Goal: Task Accomplishment & Management: Manage account settings

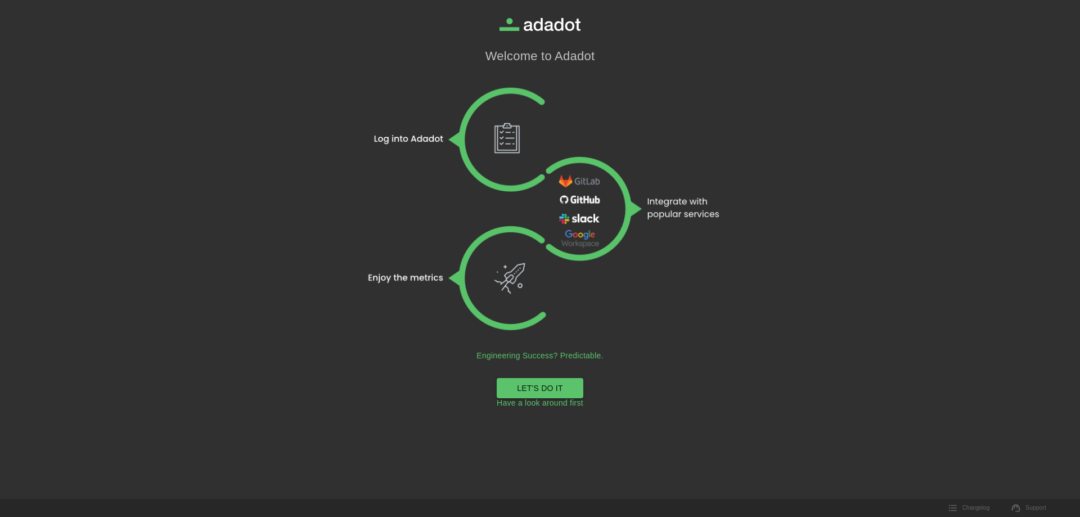
click at [559, 389] on link "LET'S DO IT" at bounding box center [540, 388] width 87 height 21
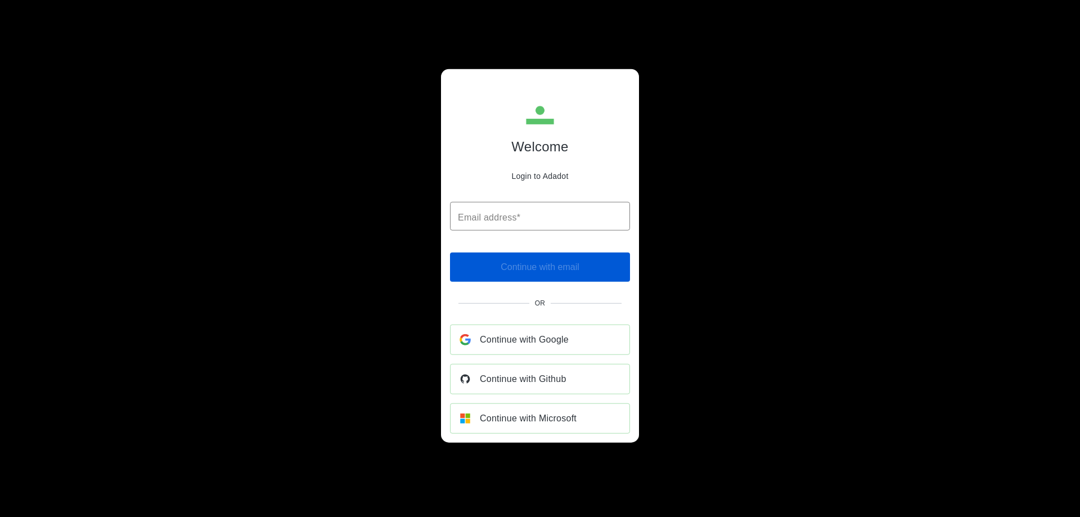
click at [542, 337] on span "Continue with Google" at bounding box center [524, 340] width 89 height 16
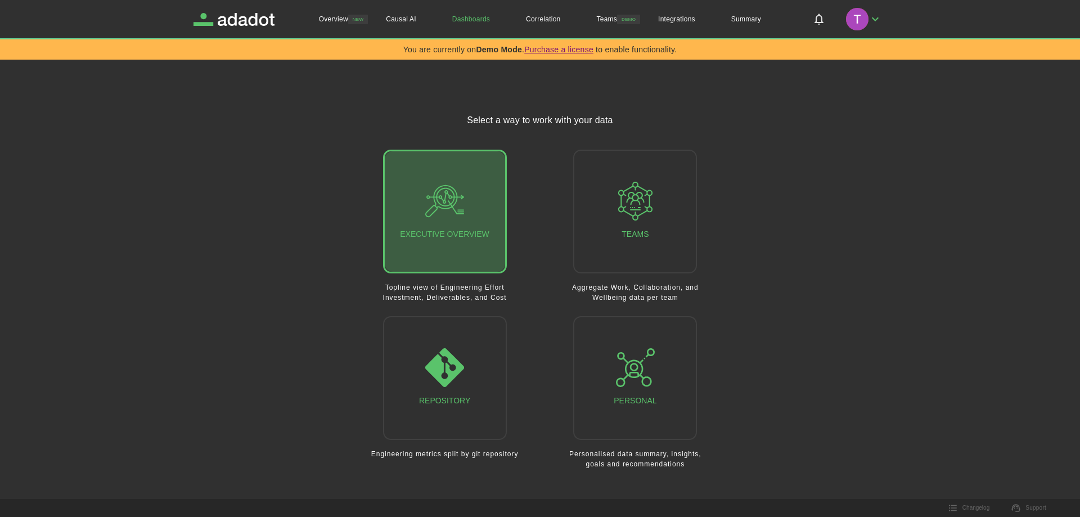
click at [468, 249] on button "Executive Overview" at bounding box center [445, 212] width 124 height 124
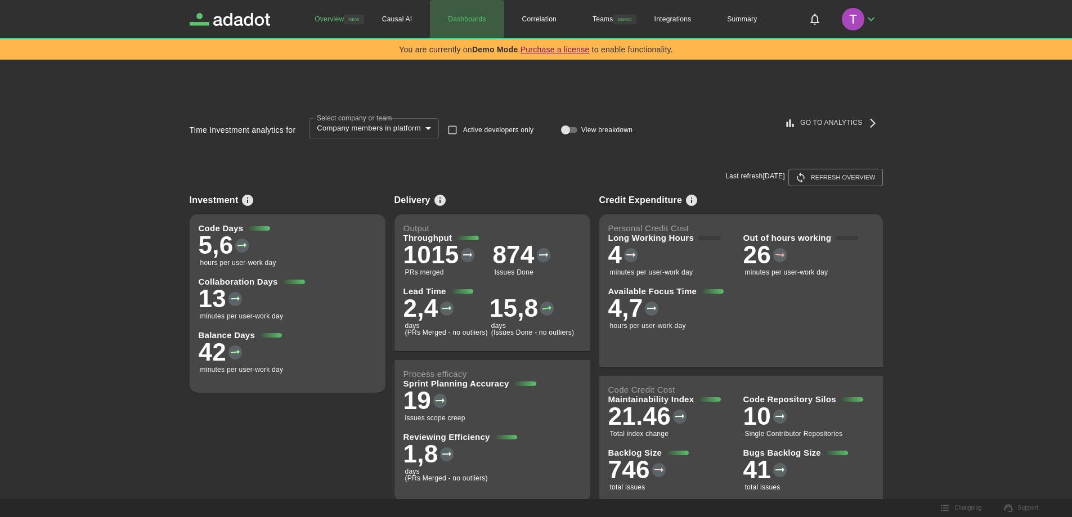
click at [459, 21] on link "Dashboards" at bounding box center [467, 19] width 74 height 38
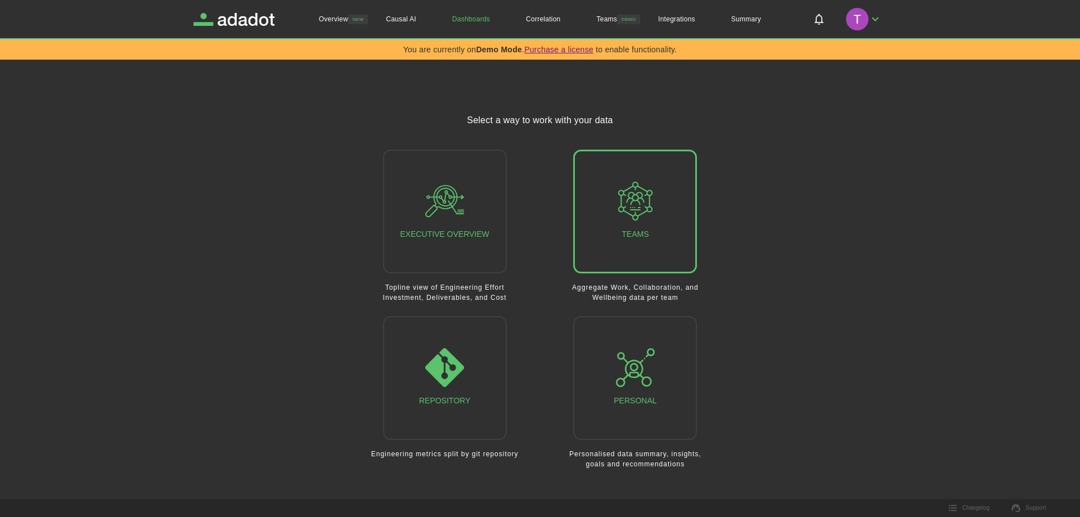
click at [662, 170] on button "Teams" at bounding box center [635, 212] width 124 height 124
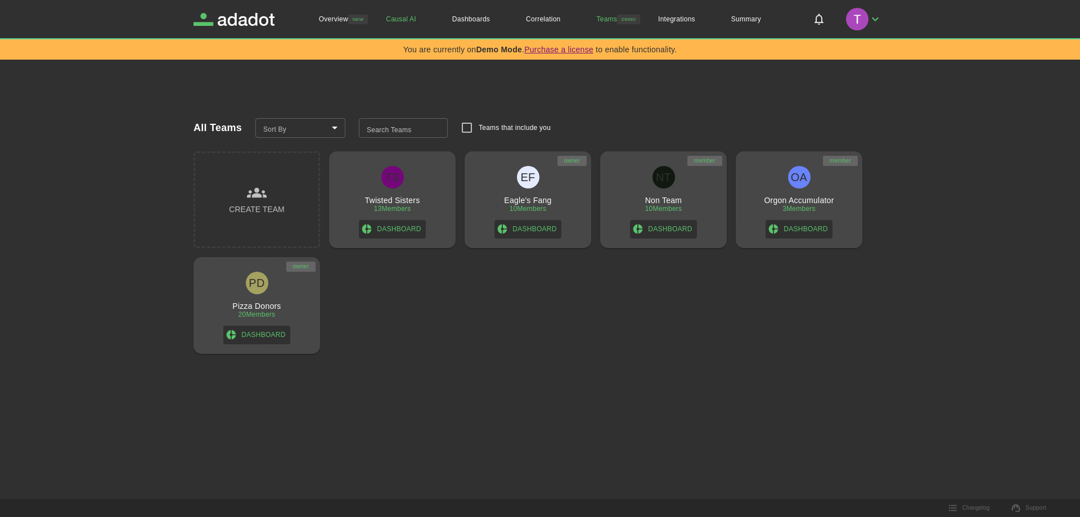
click at [398, 20] on link "Causal AI" at bounding box center [401, 19] width 66 height 38
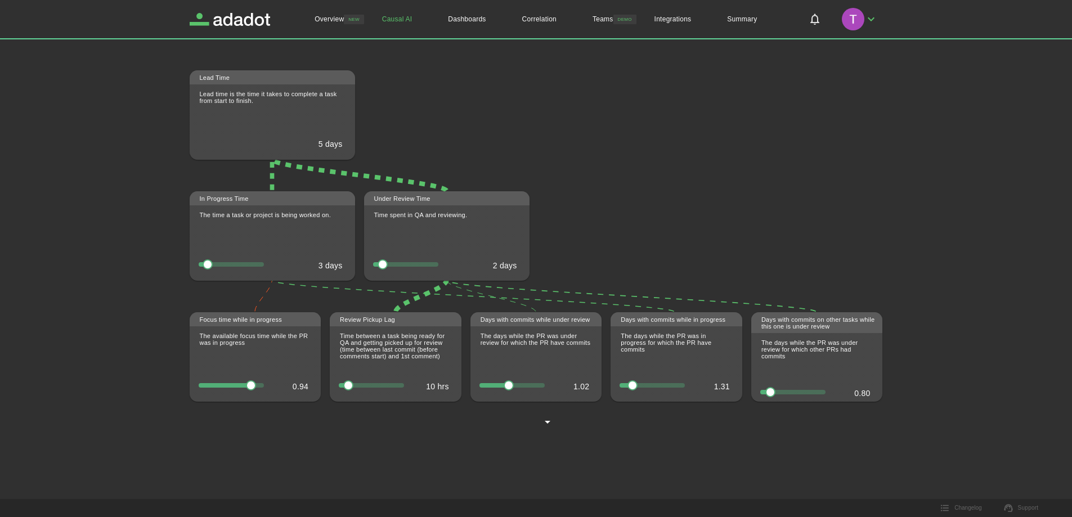
scroll to position [169, 0]
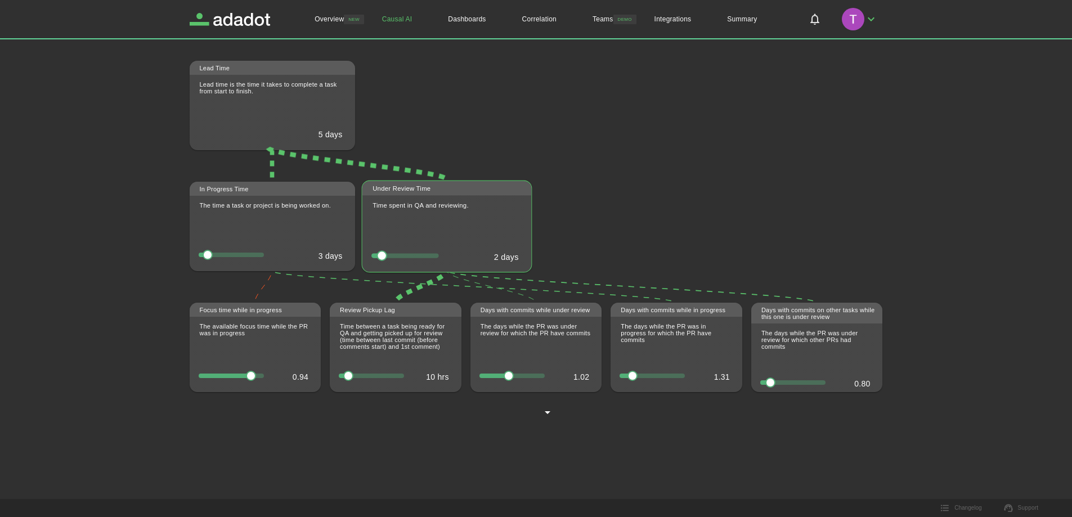
type input "******"
type input "**********"
type input "*****"
type input "*"
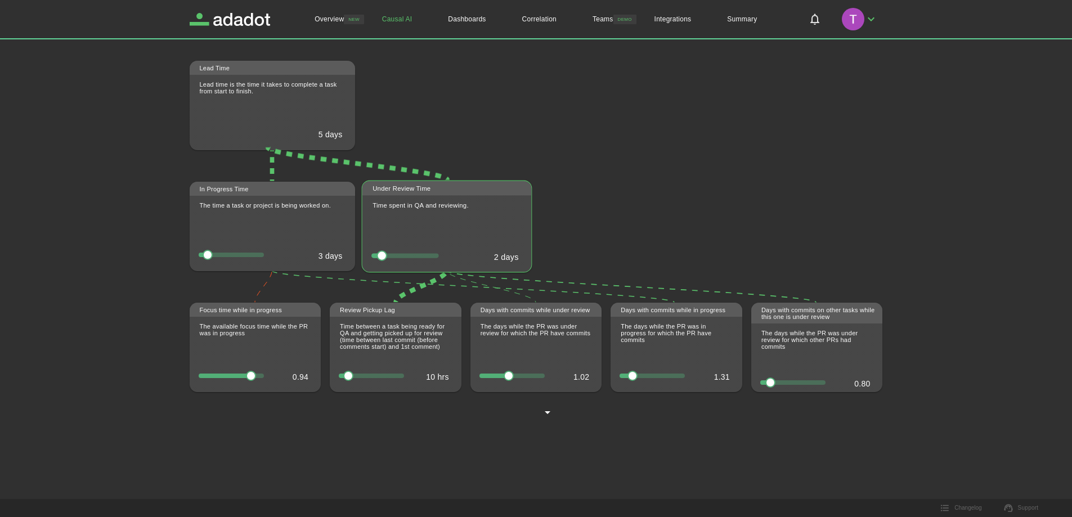
type input "***"
type input "******"
type input "**********"
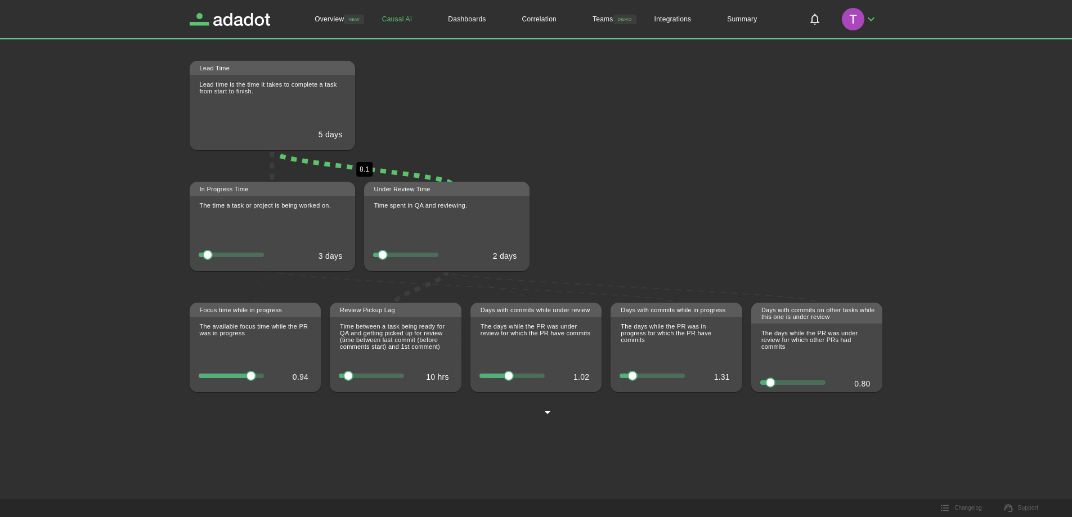
type input "*****"
type input "*"
type input "***"
click at [316, 113] on div "Lead time is the time it takes to complete a task from start to finish. 5 days" at bounding box center [271, 106] width 169 height 65
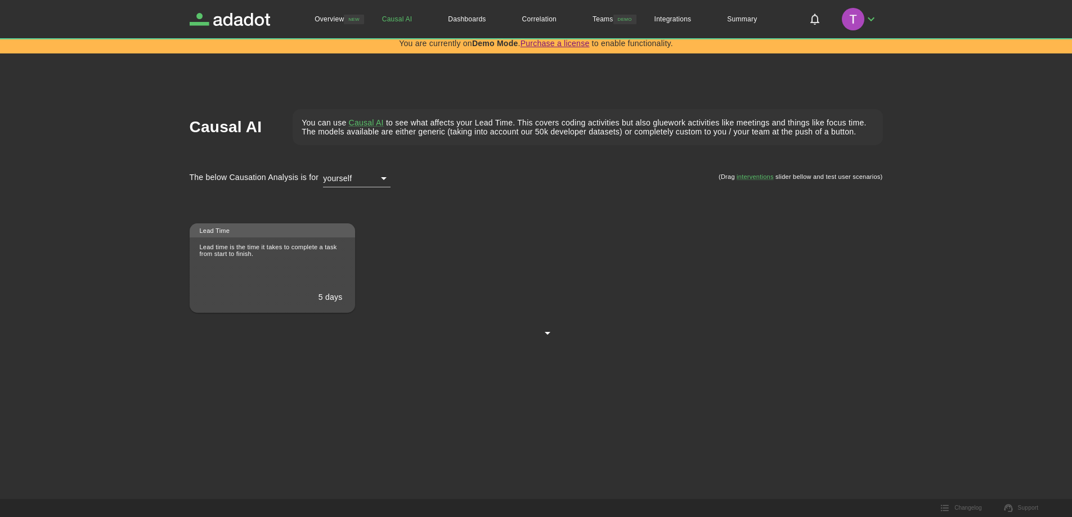
scroll to position [0, 0]
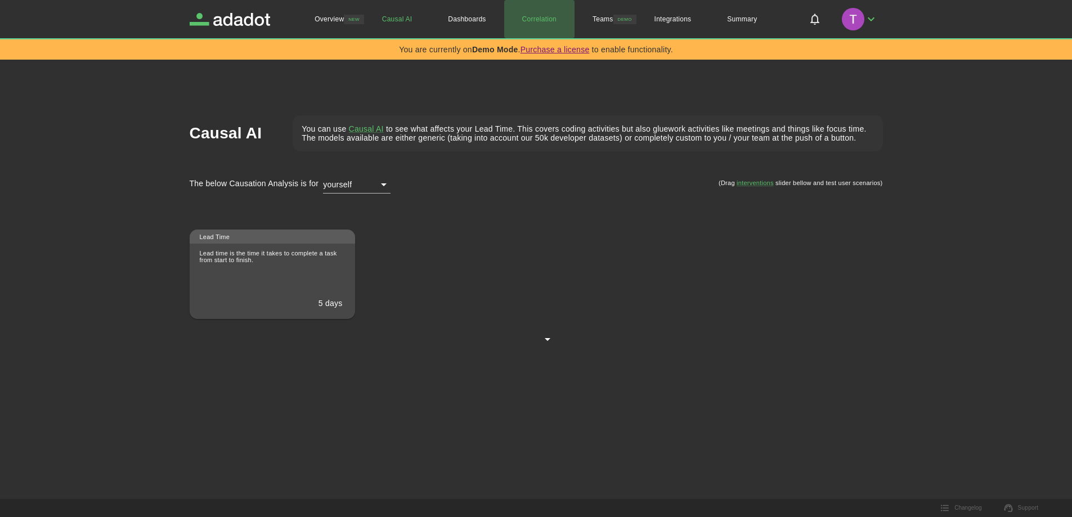
click at [551, 21] on link "Correlation" at bounding box center [539, 19] width 70 height 38
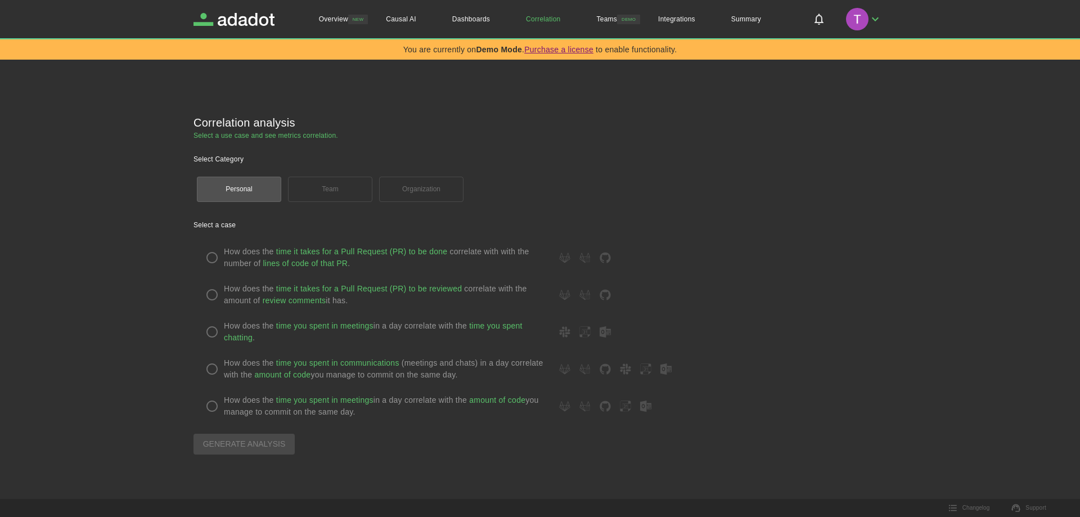
click at [210, 253] on label "How does the time it takes for a Pull Request (PR) to be done correlate with wi…" at bounding box center [540, 258] width 680 height 24
click at [212, 287] on label "How does the time it takes for a Pull Request (PR) to be reviewed correlate wit…" at bounding box center [540, 295] width 680 height 24
drag, startPoint x: 212, startPoint y: 295, endPoint x: 215, endPoint y: 338, distance: 42.3
click at [212, 304] on label "How does the time it takes for a Pull Request (PR) to be reviewed correlate wit…" at bounding box center [540, 295] width 680 height 24
drag, startPoint x: 215, startPoint y: 338, endPoint x: 215, endPoint y: 345, distance: 7.9
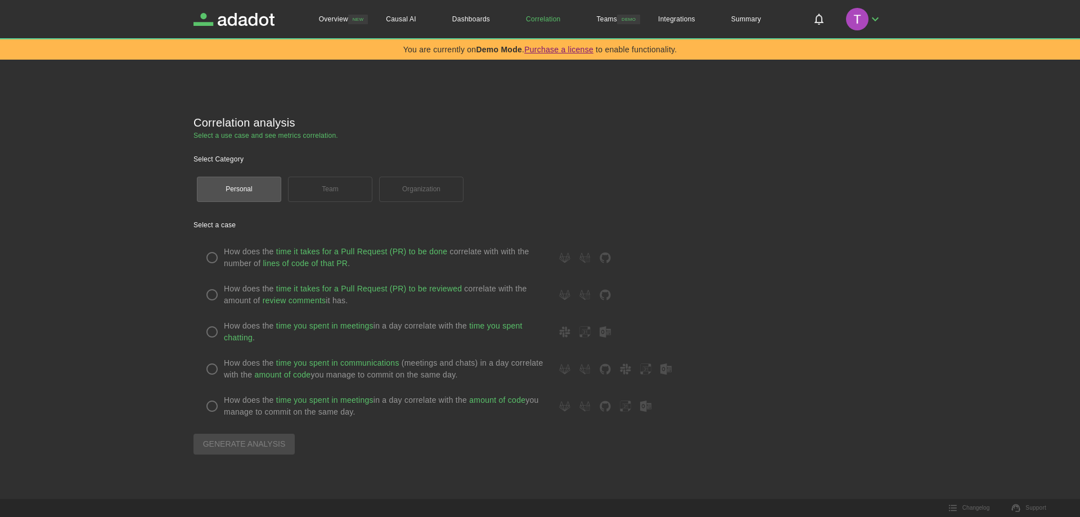
click at [215, 338] on label "How does the time you spent in meetings in a day correlate with the time you sp…" at bounding box center [540, 332] width 680 height 24
click at [213, 374] on label "How does the time you spent in communications (meetings and chats) in a day cor…" at bounding box center [540, 369] width 680 height 24
click at [215, 380] on label "How does the time you spent in communications (meetings and chats) in a day cor…" at bounding box center [540, 369] width 680 height 24
click at [223, 397] on label "How does the time you spent in meetings in a day correlate with the amount of c…" at bounding box center [540, 406] width 680 height 24
click at [218, 404] on label "How does the time you spent in meetings in a day correlate with the amount of c…" at bounding box center [540, 406] width 680 height 24
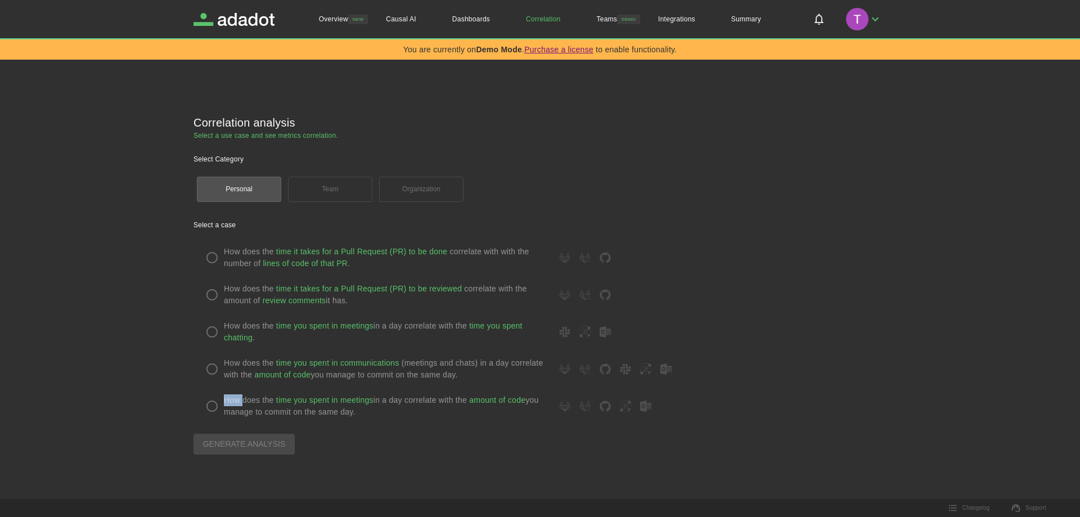
click at [218, 405] on label "How does the time you spent in meetings in a day correlate with the amount of c…" at bounding box center [540, 406] width 680 height 24
click at [233, 452] on div "Select a case How does the time it takes for a Pull Request (PR) to be done cor…" at bounding box center [540, 329] width 693 height 249
drag, startPoint x: 211, startPoint y: 405, endPoint x: 221, endPoint y: 389, distance: 18.3
click at [211, 404] on label "How does the time you spent in meetings in a day correlate with the amount of c…" at bounding box center [540, 406] width 680 height 24
click at [216, 259] on label "How does the time it takes for a Pull Request (PR) to be done correlate with wi…" at bounding box center [540, 258] width 680 height 24
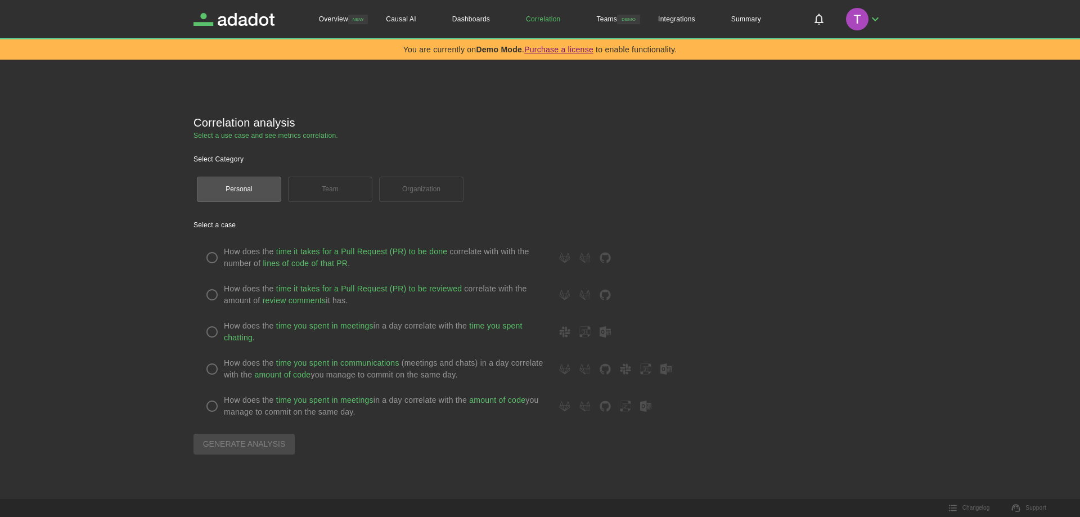
drag, startPoint x: 314, startPoint y: 244, endPoint x: 354, endPoint y: 250, distance: 40.4
click at [314, 244] on div "How does the time it takes for a Pull Request (PR) to be done correlate with wi…" at bounding box center [540, 332] width 693 height 186
click at [741, 12] on link "Summary" at bounding box center [746, 19] width 66 height 38
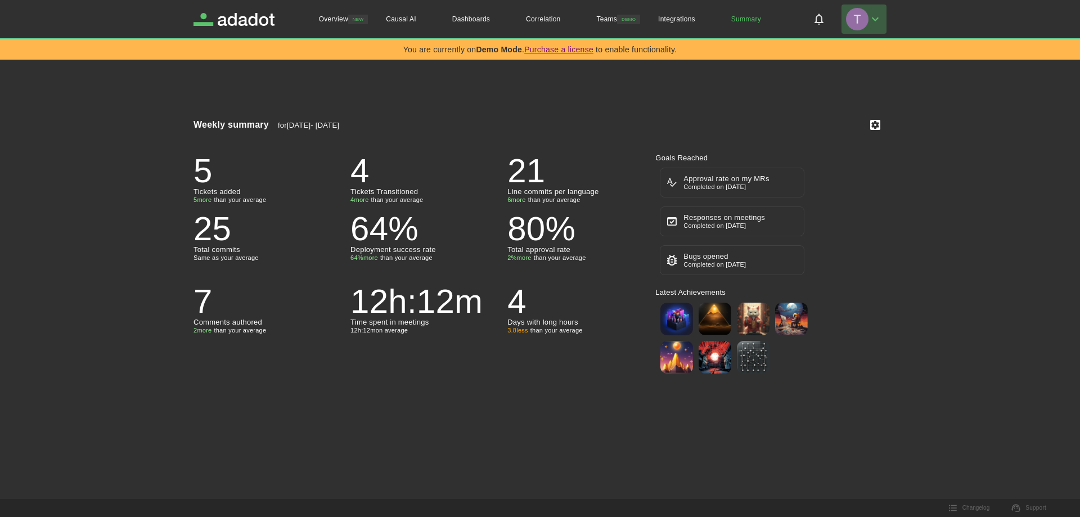
drag, startPoint x: 696, startPoint y: 79, endPoint x: 874, endPoint y: 15, distance: 188.5
click at [874, 15] on button "button" at bounding box center [864, 19] width 45 height 29
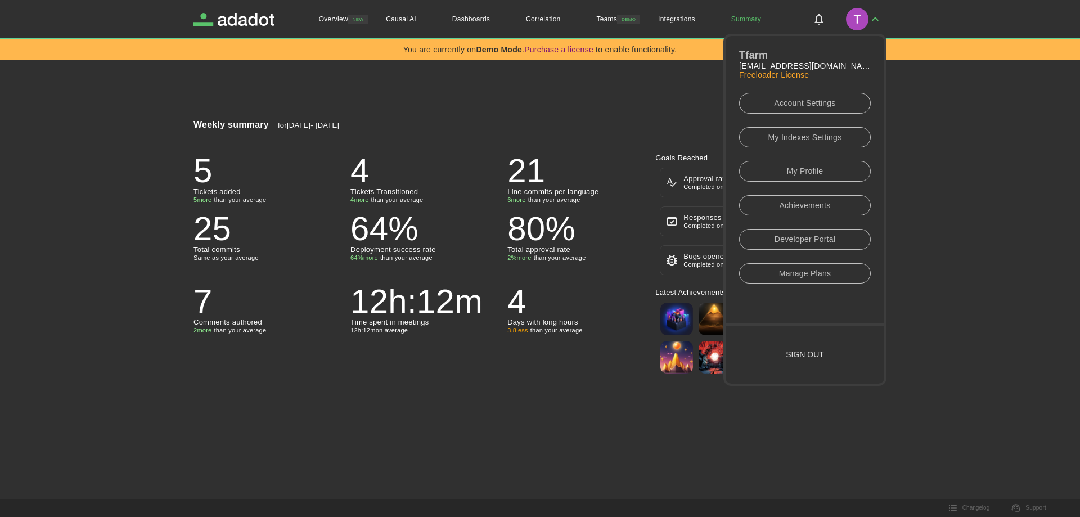
click at [780, 108] on link "Account Settings" at bounding box center [805, 103] width 132 height 21
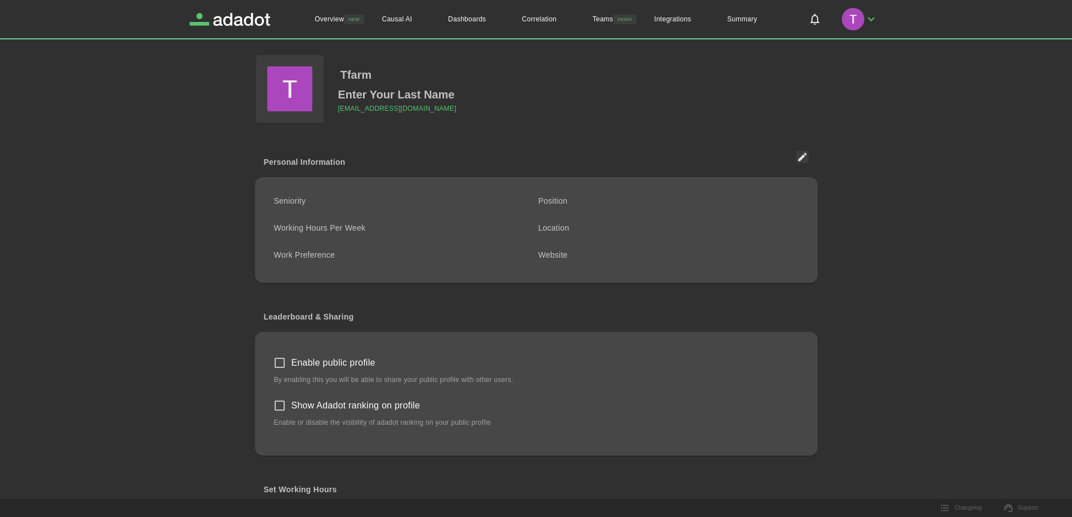
click at [871, 12] on button "button" at bounding box center [859, 19] width 45 height 29
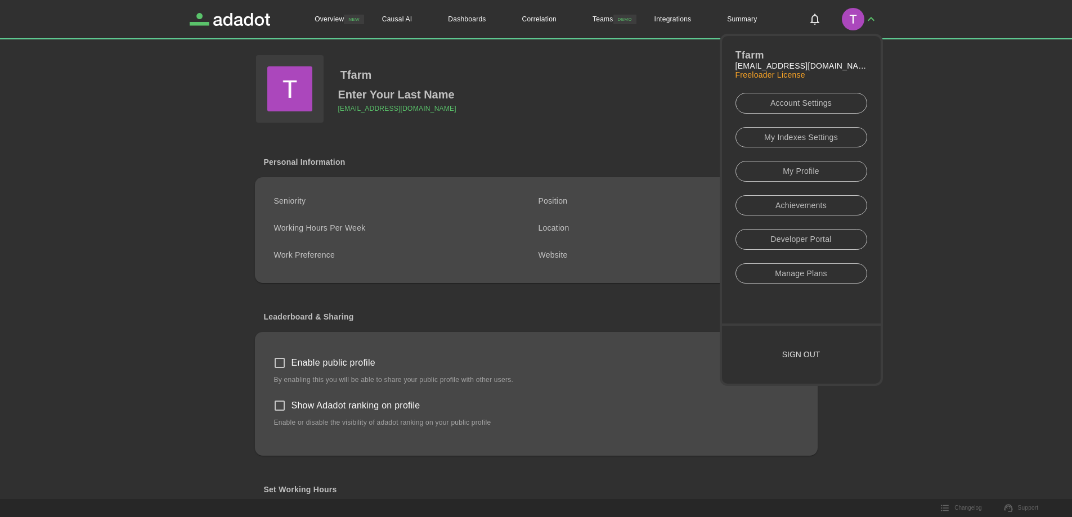
click at [830, 132] on link "My Indexes Settings" at bounding box center [801, 137] width 132 height 21
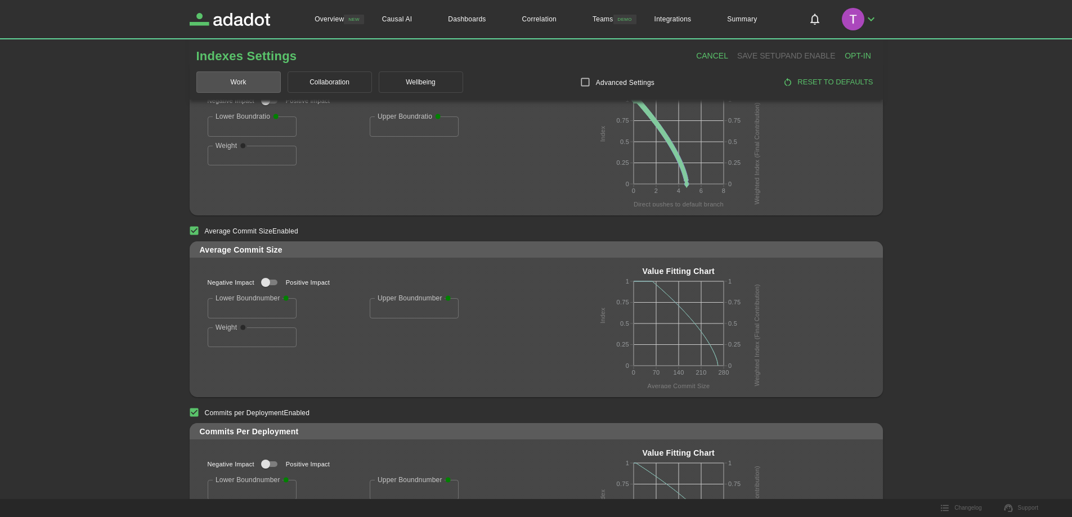
scroll to position [702, 0]
